Goal: Communication & Community: Answer question/provide support

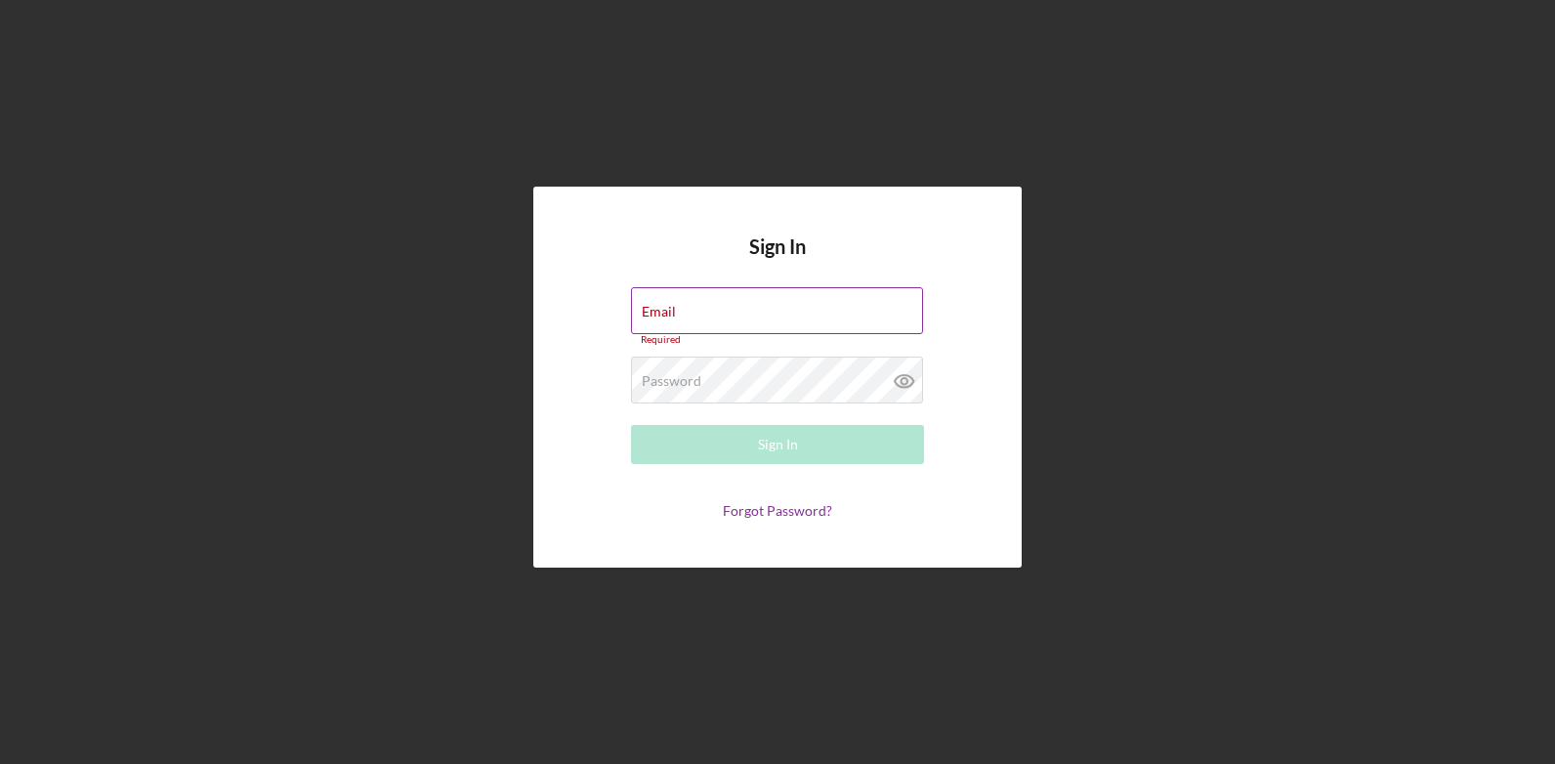
click at [748, 323] on input "Email" at bounding box center [777, 310] width 292 height 47
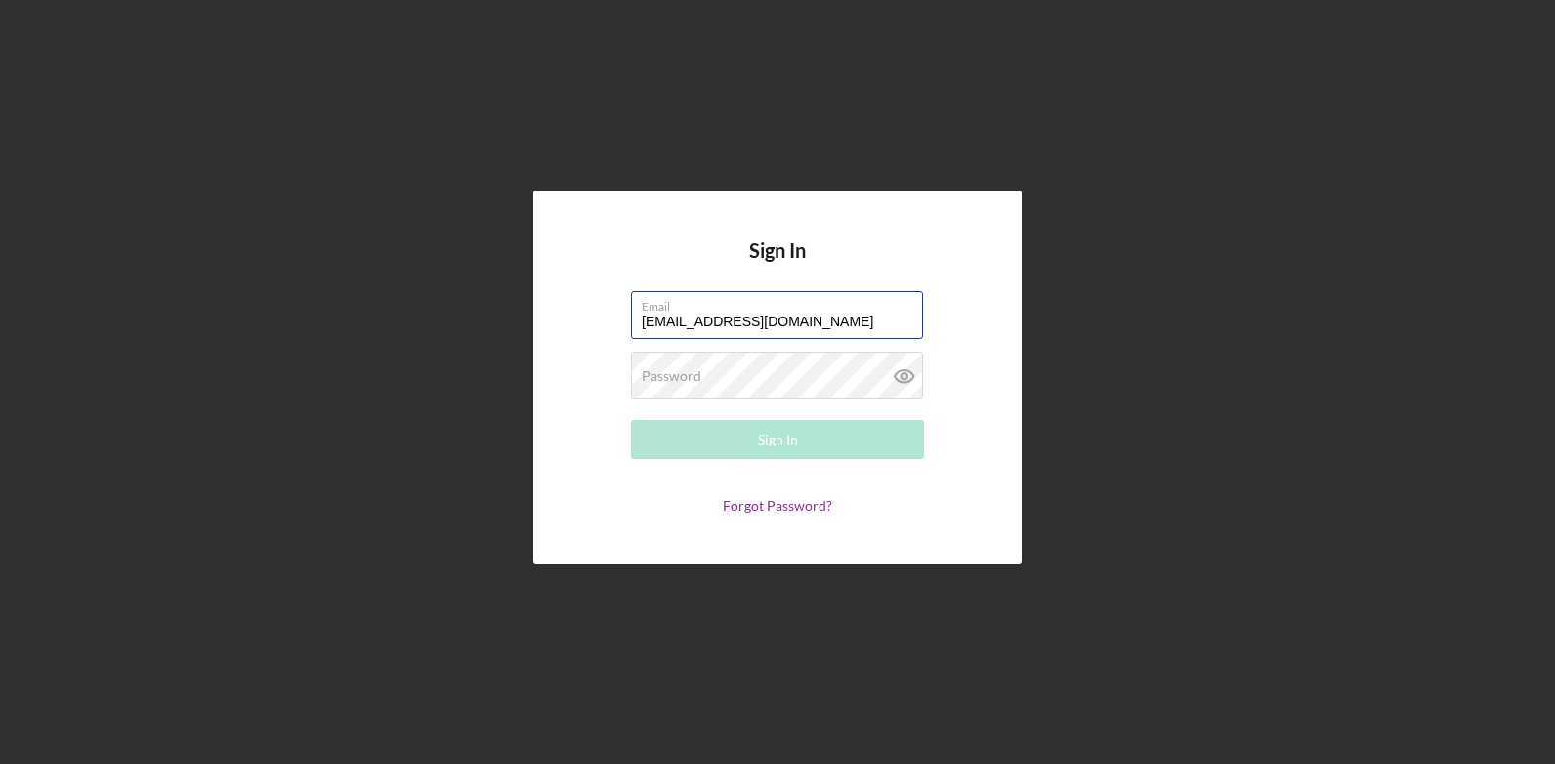
type input "[EMAIL_ADDRESS][DOMAIN_NAME]"
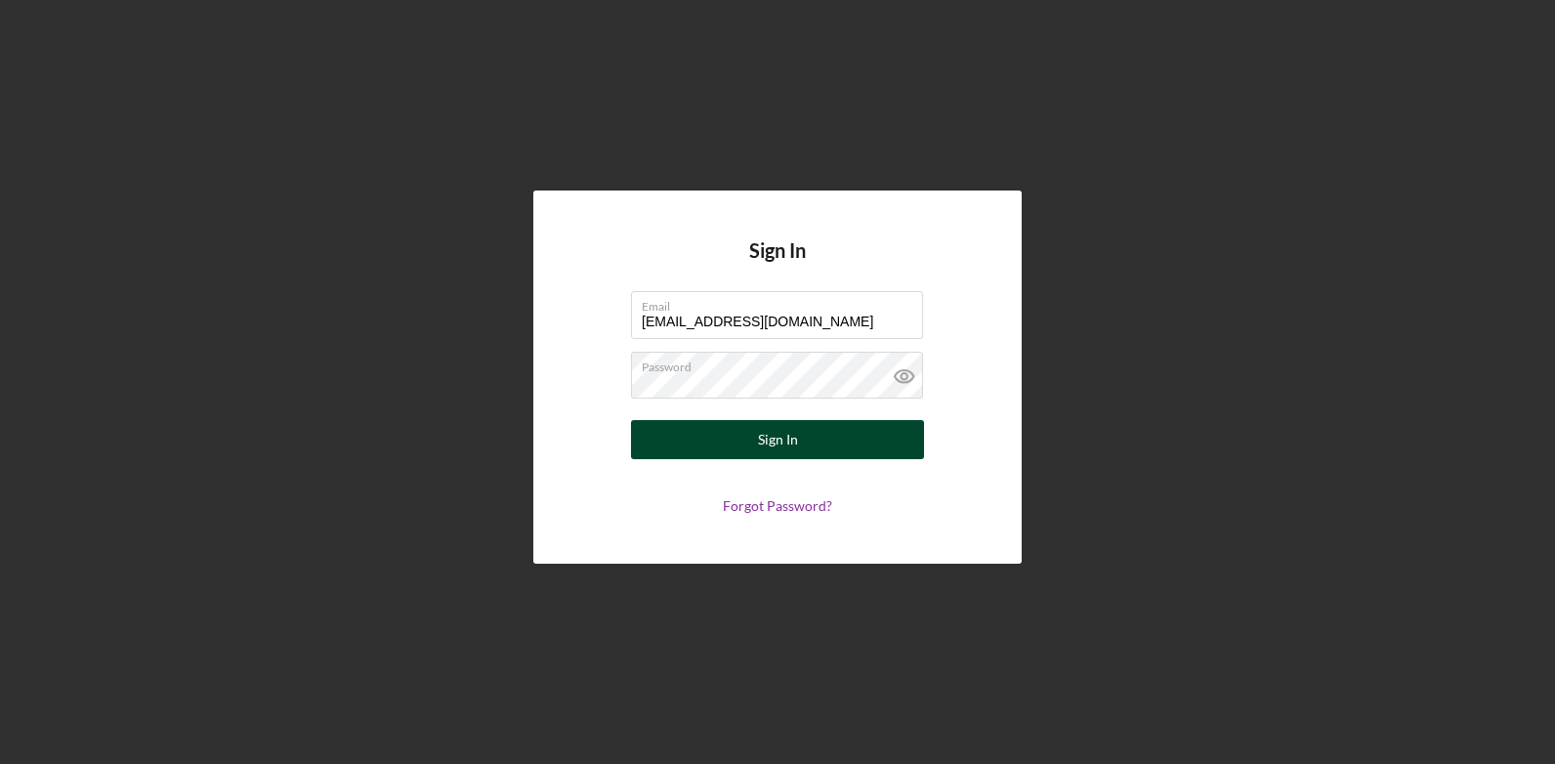
click at [776, 430] on div "Sign In" at bounding box center [778, 439] width 40 height 39
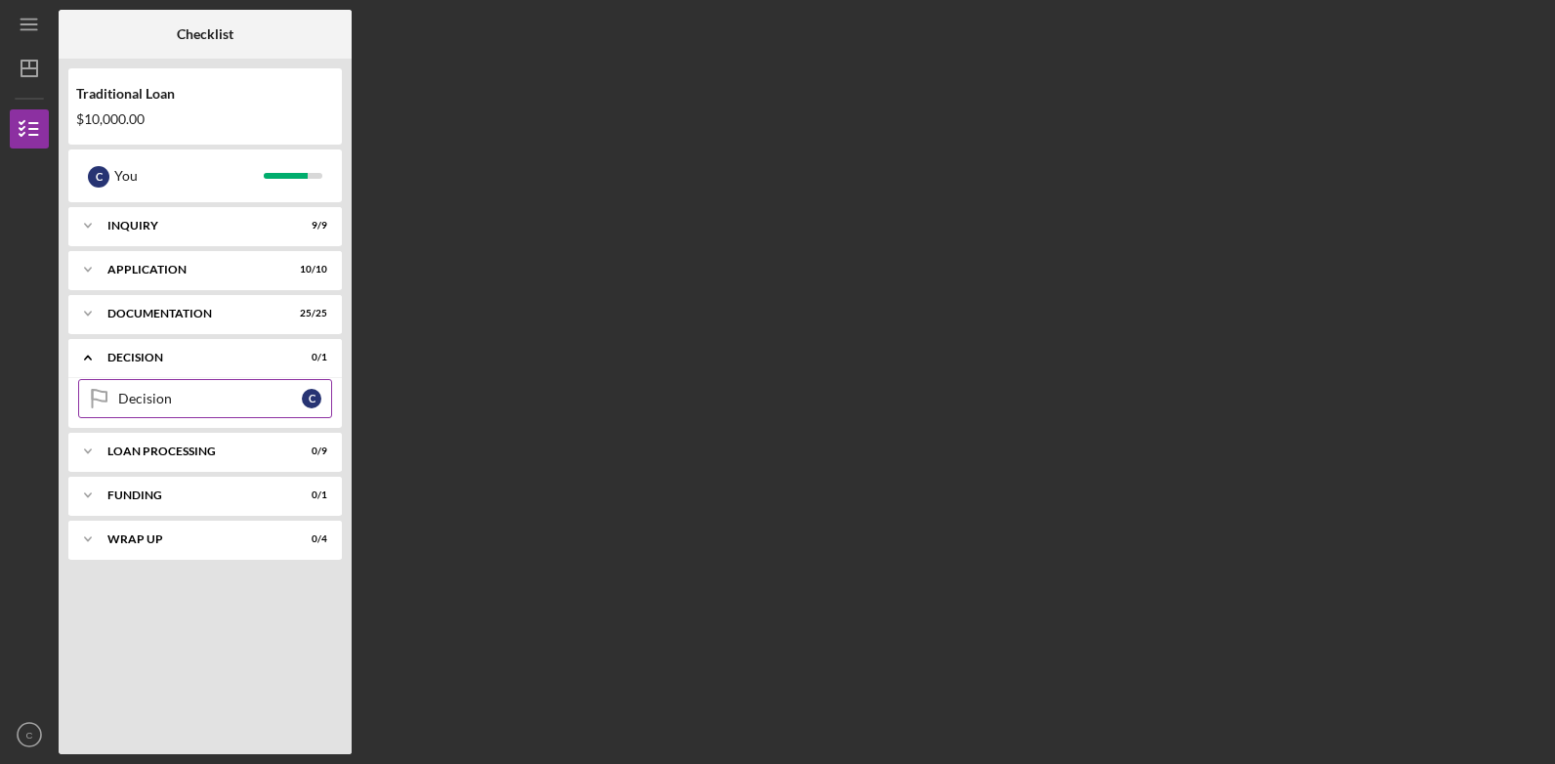
click at [262, 389] on link "Decision Decision C" at bounding box center [205, 398] width 254 height 39
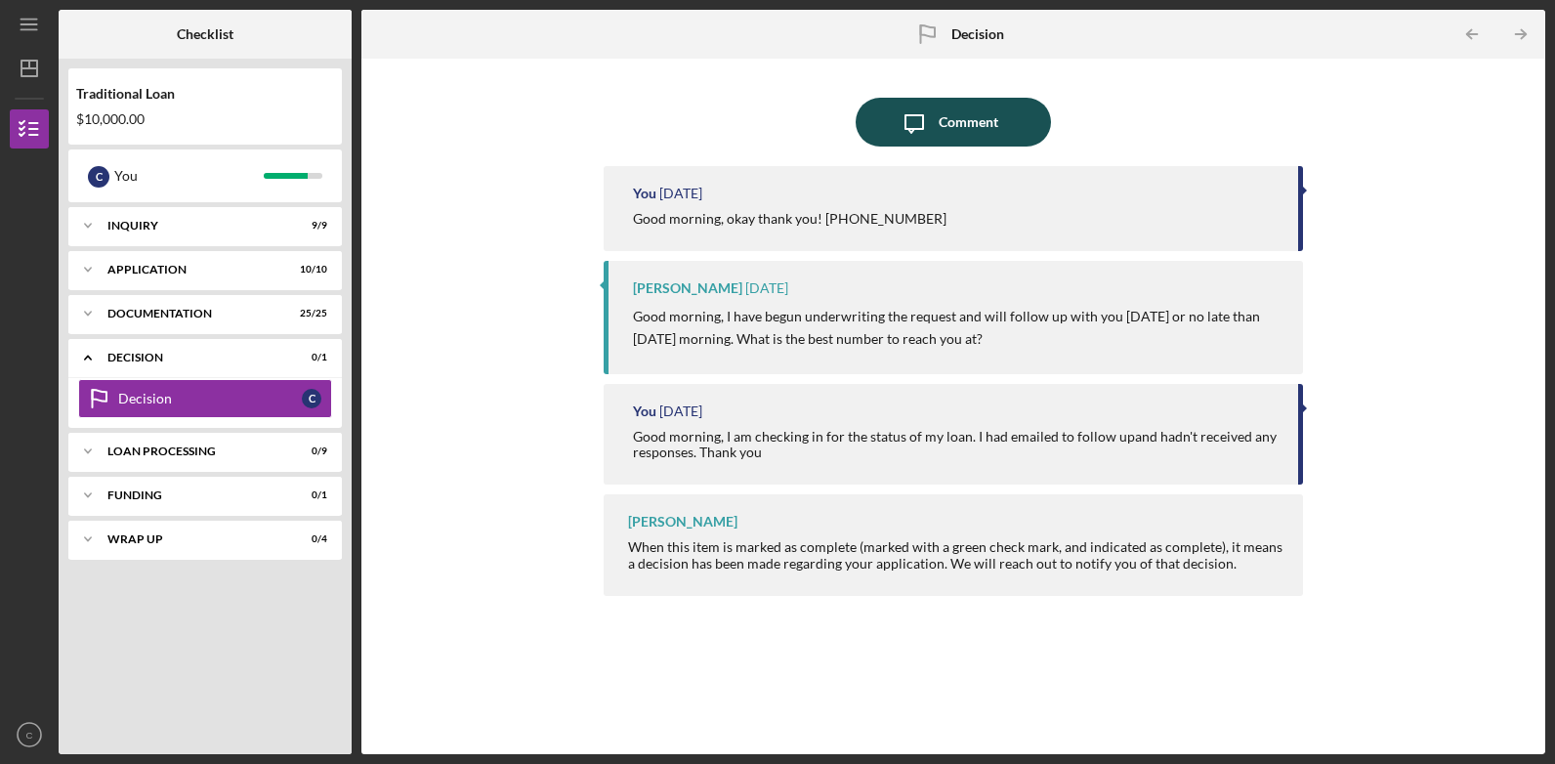
click at [950, 128] on div "Comment" at bounding box center [968, 122] width 60 height 49
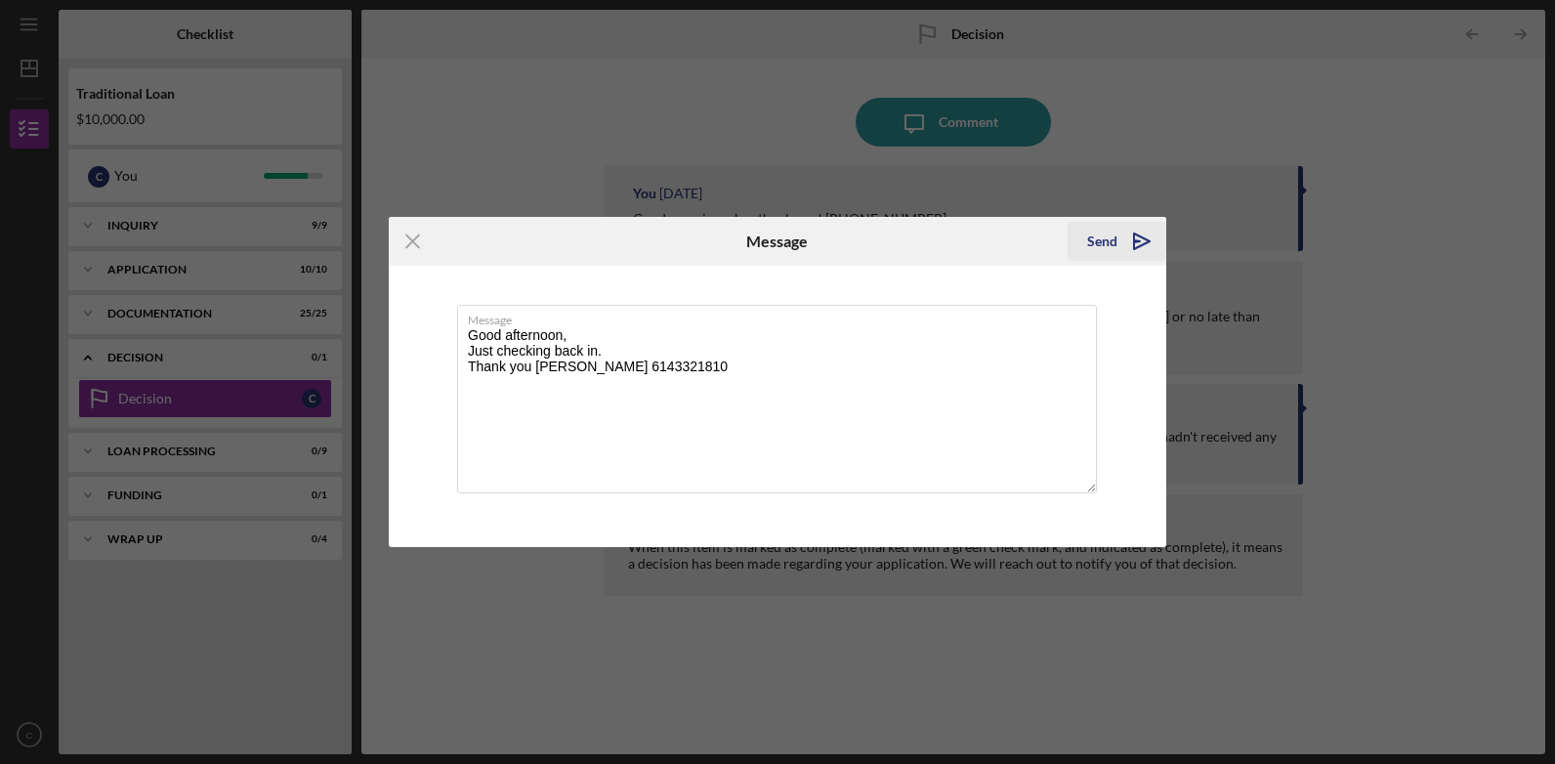
type textarea "Good afternoon, Just checking back in. Thank you [PERSON_NAME] 6143321810"
click at [1128, 250] on icon "Icon/icon-invite-send" at bounding box center [1141, 241] width 49 height 49
